Goal: Transaction & Acquisition: Purchase product/service

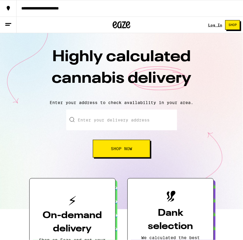
click at [98, 123] on input "Enter your delivery address" at bounding box center [121, 120] width 111 height 21
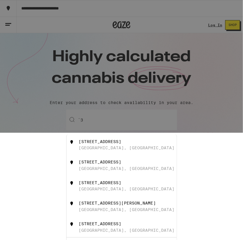
type input "`"
click at [103, 148] on div "[GEOGRAPHIC_DATA], [GEOGRAPHIC_DATA]" at bounding box center [127, 147] width 96 height 5
type input "[STREET_ADDRESS]"
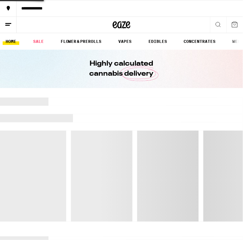
click at [125, 201] on div at bounding box center [121, 159] width 243 height 124
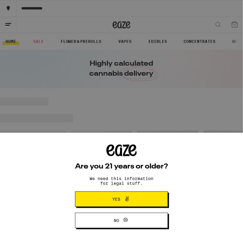
click at [219, 25] on div "Are you 21 years or older? We need this information for legal stuff. Yes No" at bounding box center [121, 120] width 243 height 240
click at [127, 192] on button "Yes" at bounding box center [121, 198] width 93 height 15
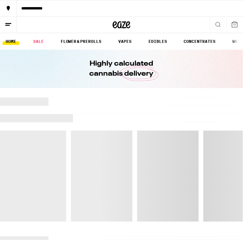
click at [221, 25] on icon at bounding box center [217, 24] width 7 height 7
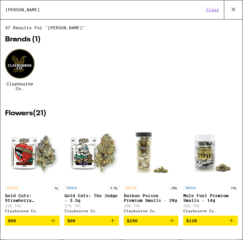
type input "[PERSON_NAME]"
